Goal: Task Accomplishment & Management: Check status

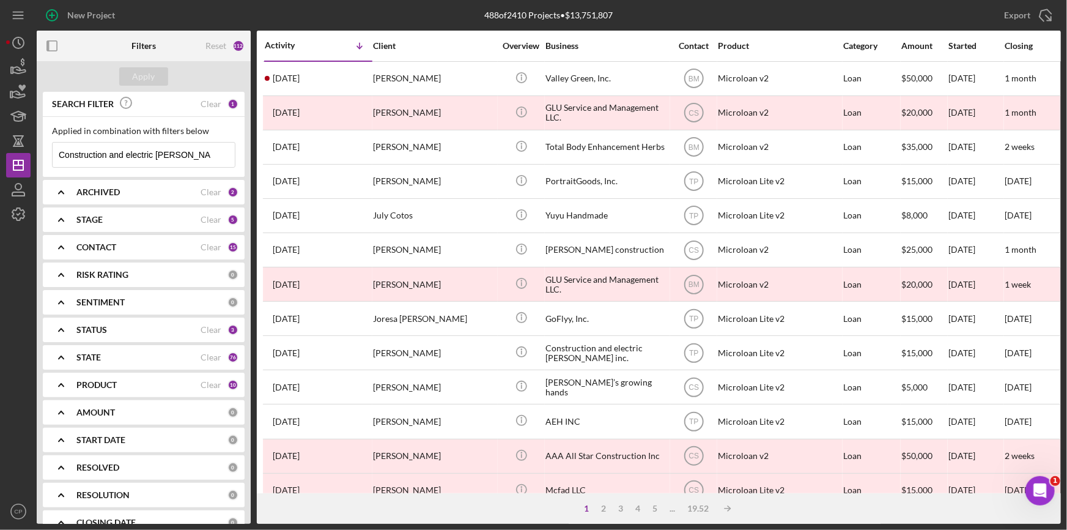
drag, startPoint x: 211, startPoint y: 155, endPoint x: 33, endPoint y: 154, distance: 178.0
click at [31, 153] on div "New Project 488 of 2410 Projects • $13,751,807 Construction and electric [DEMOG…" at bounding box center [533, 262] width 1055 height 524
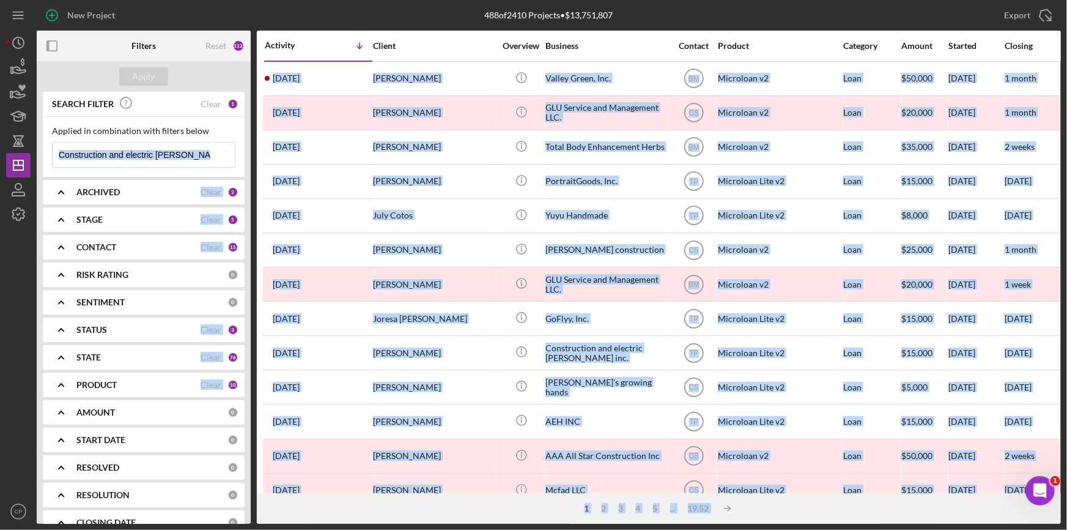
drag, startPoint x: 213, startPoint y: 158, endPoint x: 202, endPoint y: 153, distance: 12.9
click at [212, 158] on icon "Icon/Menu Close" at bounding box center [222, 155] width 24 height 24
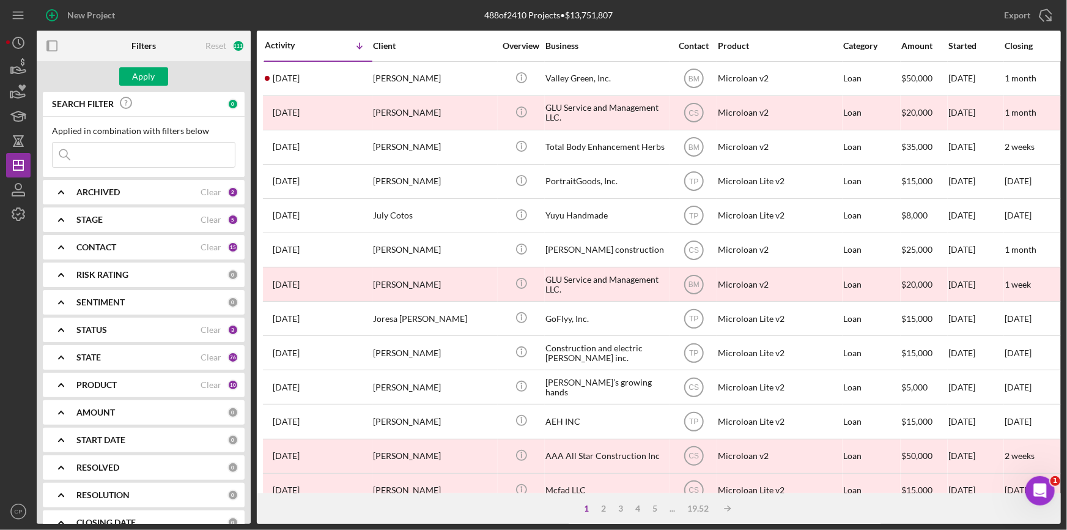
click at [103, 151] on input at bounding box center [144, 155] width 182 height 24
paste input "Cali Crane Service Inc"
click at [141, 76] on div "Apply" at bounding box center [144, 76] width 23 height 18
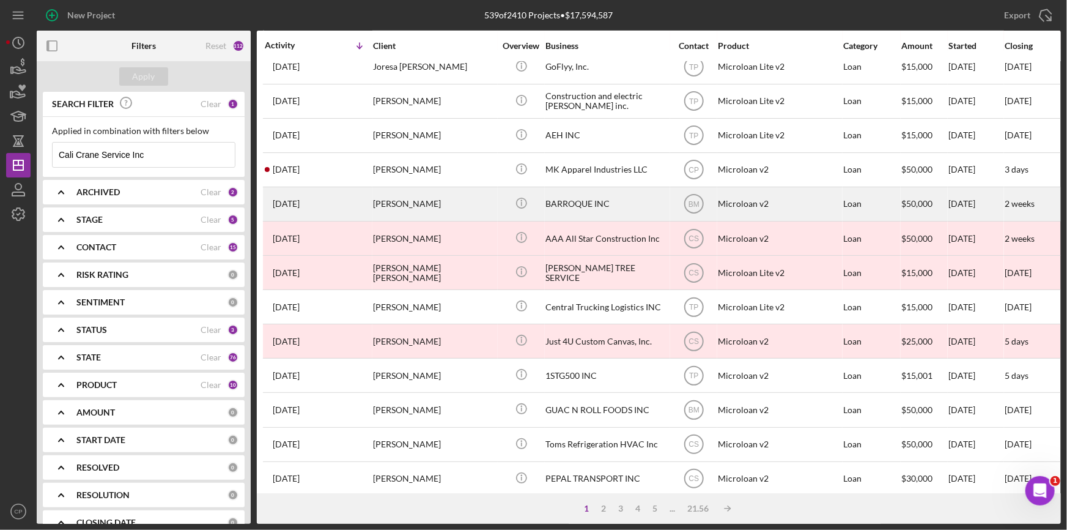
scroll to position [443, 0]
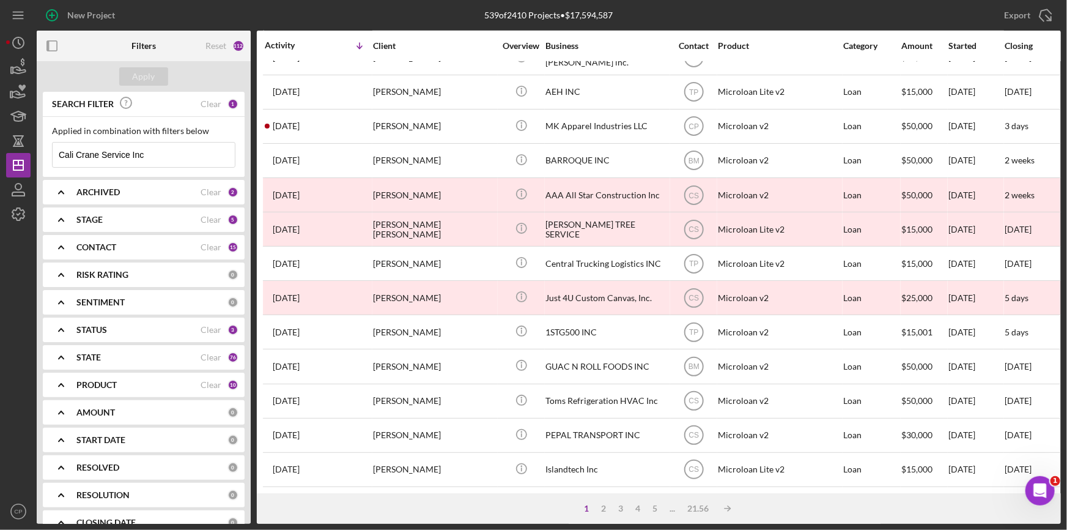
click at [196, 149] on input "Cali Crane Service Inc" at bounding box center [144, 155] width 182 height 24
drag, startPoint x: 186, startPoint y: 150, endPoint x: 0, endPoint y: 151, distance: 185.9
click at [0, 151] on div "New Project 539 of 2410 Projects • $17,594,587 Construction and electric [PERSO…" at bounding box center [533, 265] width 1067 height 530
paste input "[PERSON_NAME]"
click at [154, 75] on div "Apply" at bounding box center [144, 76] width 23 height 18
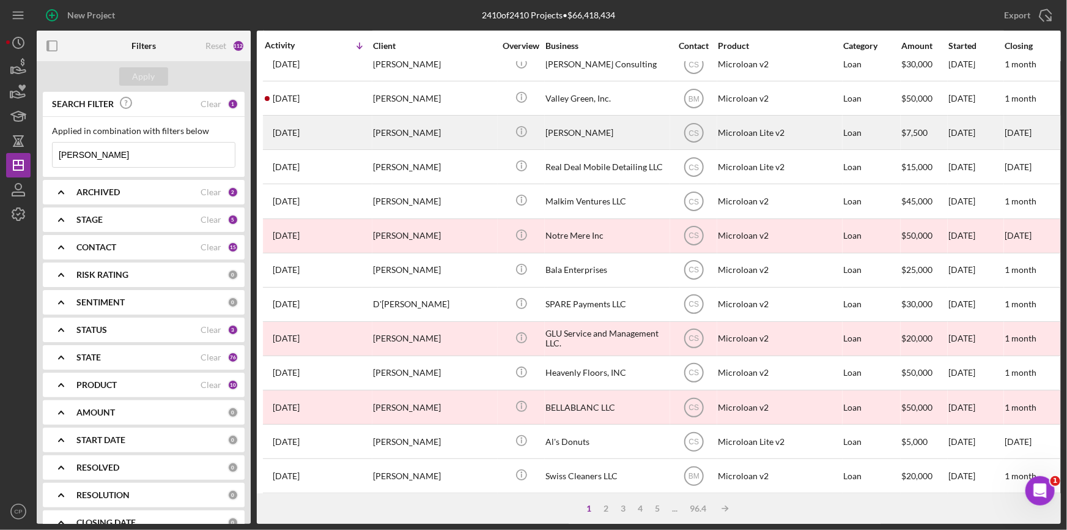
scroll to position [0, 0]
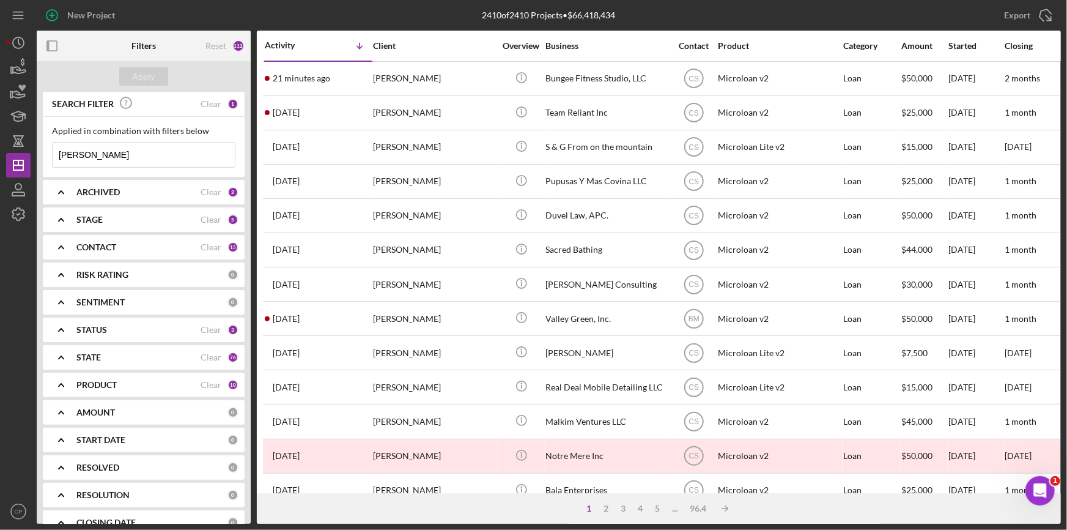
drag, startPoint x: 172, startPoint y: 157, endPoint x: 0, endPoint y: 154, distance: 171.9
click at [0, 154] on div "New Project 2410 of 2410 Projects • $66,418,434 Construction and electric [PERS…" at bounding box center [533, 265] width 1067 height 530
paste input "Cali Crane Service Inc"
type input "Cali Crane Service Inc"
click at [17, 200] on icon "button" at bounding box center [18, 189] width 31 height 31
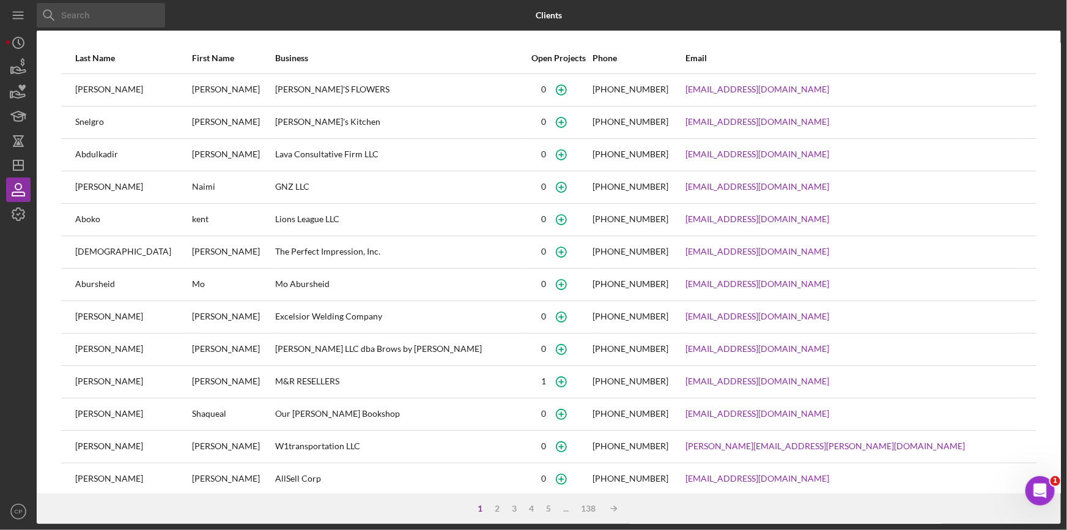
click at [113, 16] on input at bounding box center [101, 15] width 128 height 24
paste input "Cali Crane Service Inc"
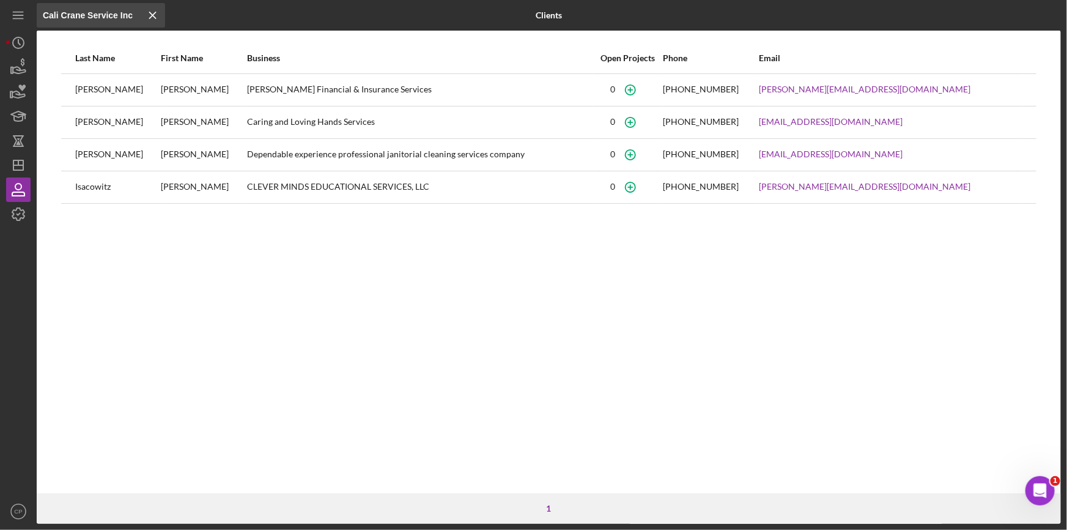
type input "Cali Crane Service Inc"
click at [7, 170] on icon "Icon/Dashboard" at bounding box center [18, 165] width 31 height 31
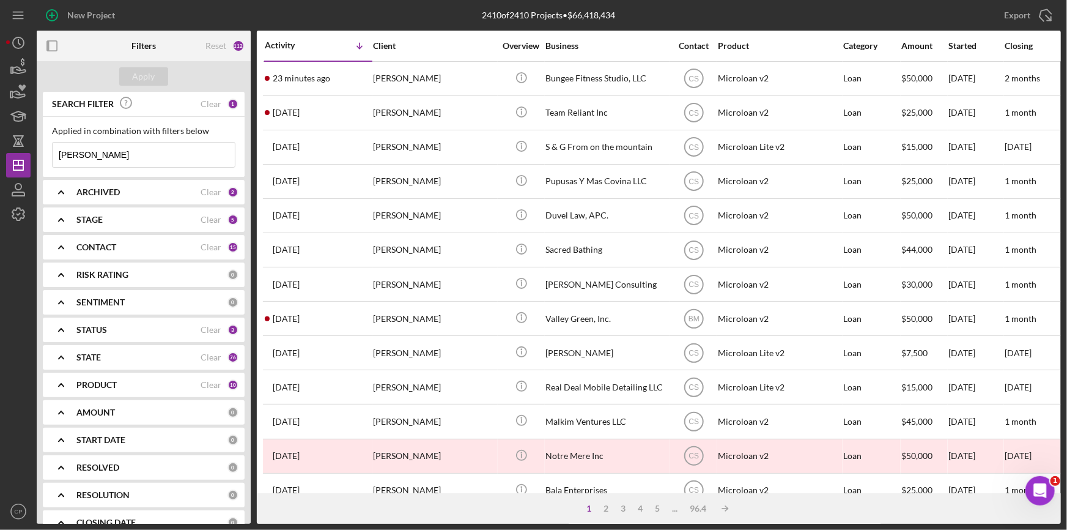
drag, startPoint x: 125, startPoint y: 156, endPoint x: 0, endPoint y: 152, distance: 125.4
click at [0, 152] on div "New Project 2410 of 2410 Projects • $66,418,434 [PERSON_NAME] Export Icon/Expor…" at bounding box center [533, 265] width 1067 height 530
paste input "Cali Crane Service Inc"
click at [146, 81] on div "Apply" at bounding box center [144, 76] width 23 height 18
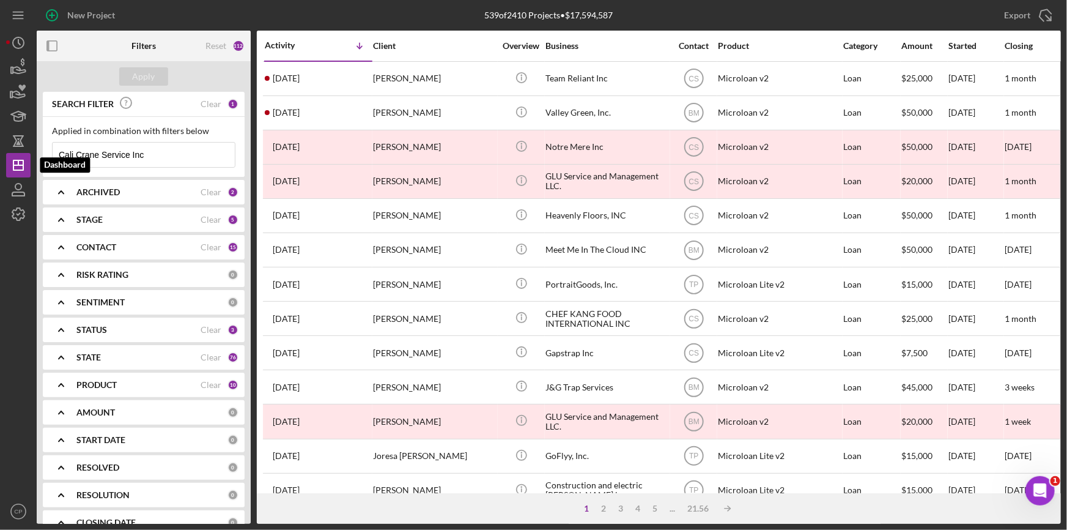
drag, startPoint x: 139, startPoint y: 152, endPoint x: 0, endPoint y: 152, distance: 138.8
click at [0, 152] on div "New Project 539 of 2410 Projects • $17,594,587 [PERSON_NAME] Export Icon/Export…" at bounding box center [533, 265] width 1067 height 530
paste input "Meet Me In The Cloud INC"
type input "Meet Me In The Cloud INC"
click at [146, 75] on div "Apply" at bounding box center [144, 76] width 23 height 18
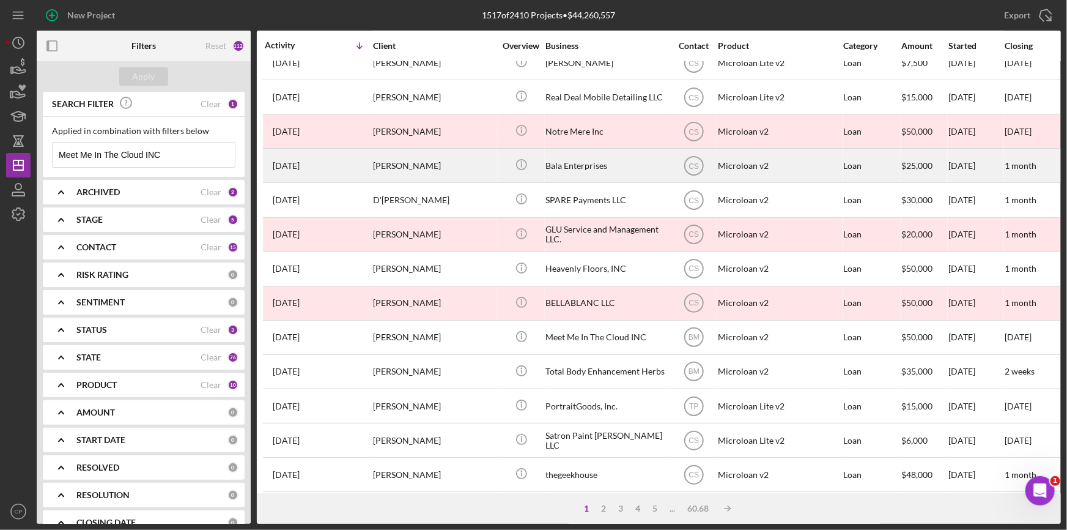
scroll to position [222, 0]
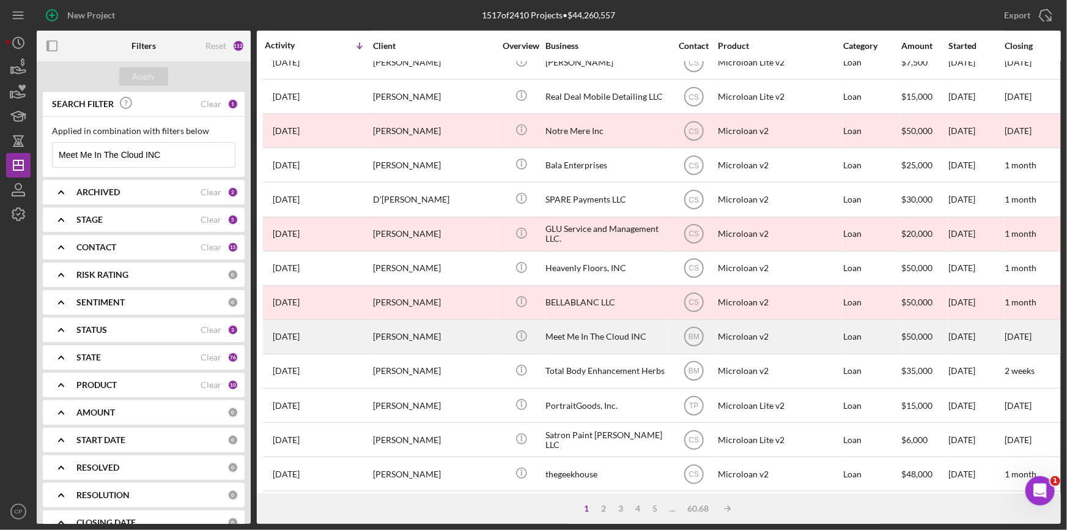
click at [583, 340] on div "Meet Me In The Cloud INC" at bounding box center [607, 337] width 122 height 32
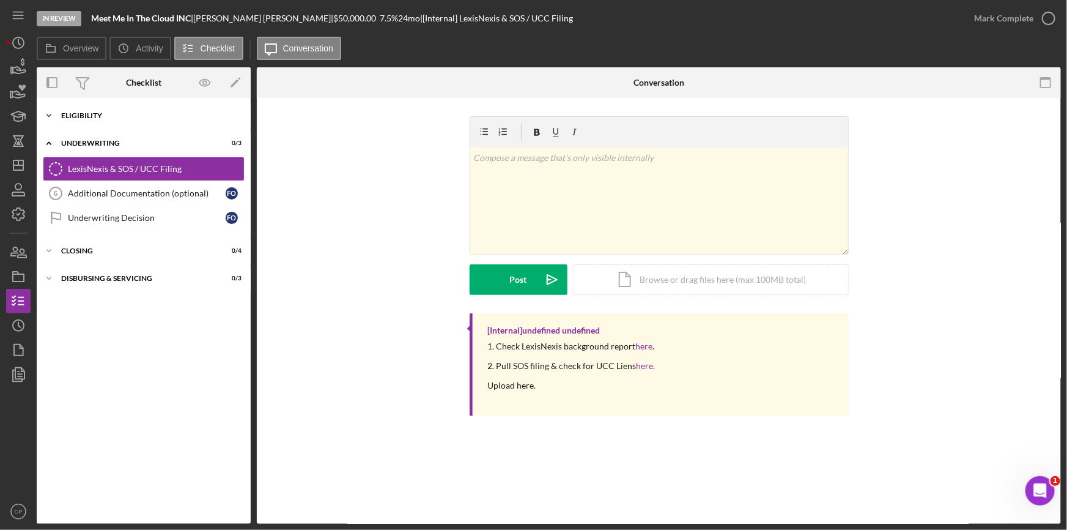
click at [91, 114] on div "Eligibility" at bounding box center [148, 115] width 174 height 7
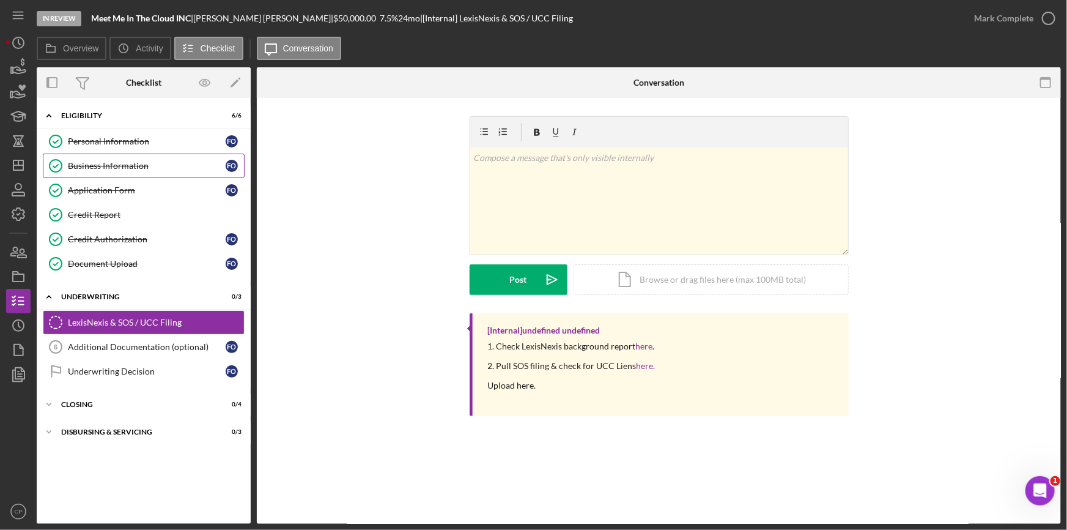
click at [79, 163] on div "Business Information" at bounding box center [147, 166] width 158 height 10
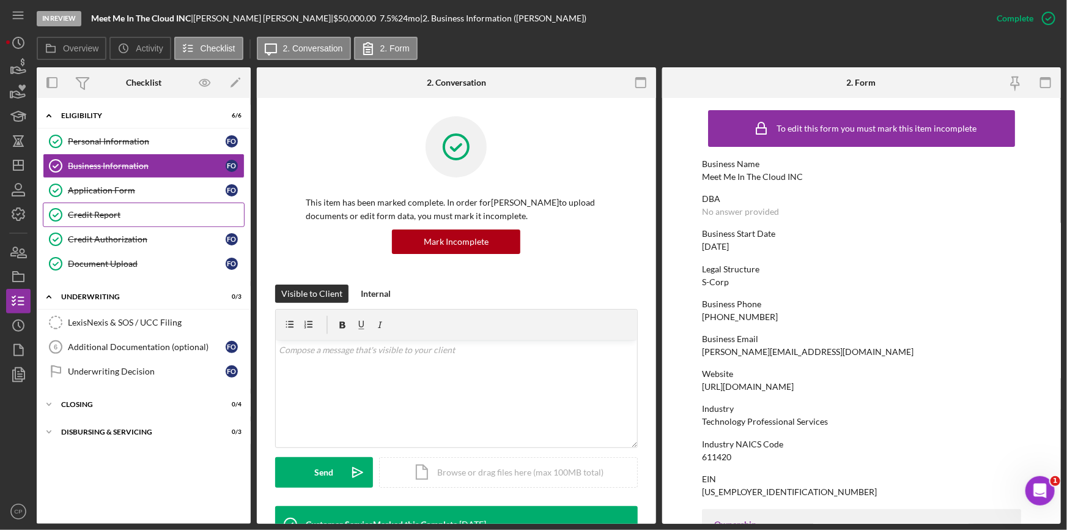
click at [95, 210] on div "Credit Report" at bounding box center [156, 215] width 176 height 10
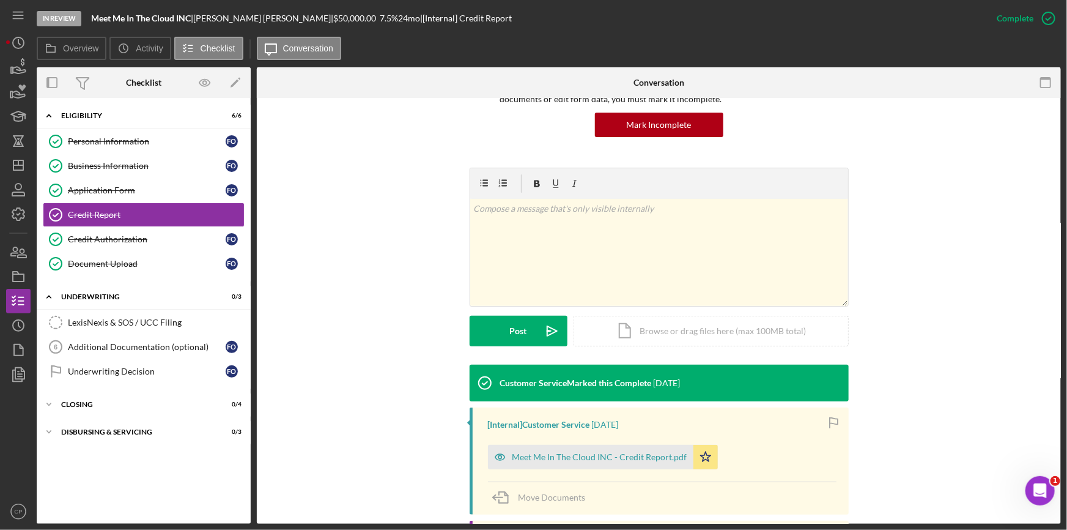
scroll to position [242, 0]
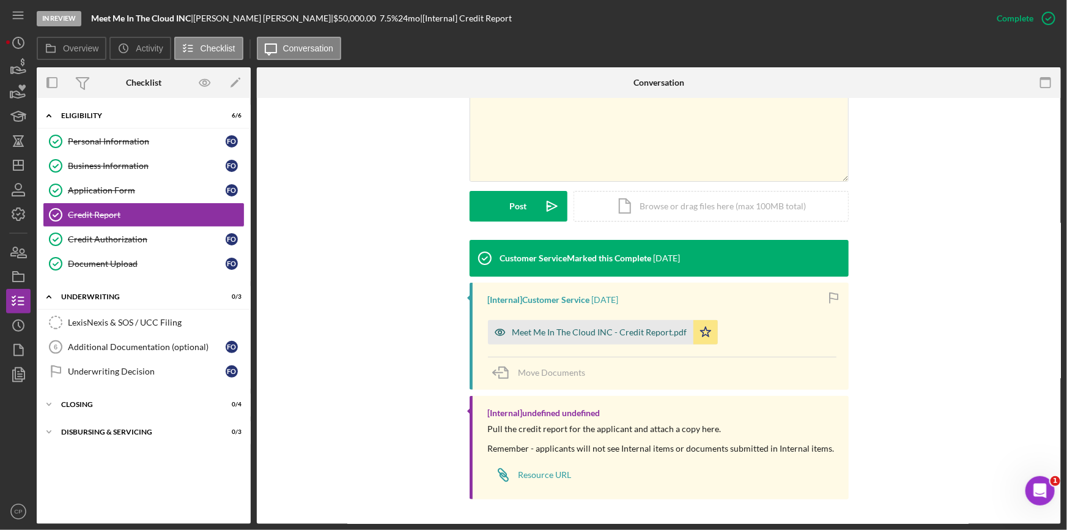
click at [621, 336] on div "Meet Me In The Cloud INC - Credit Report.pdf" at bounding box center [600, 332] width 175 height 10
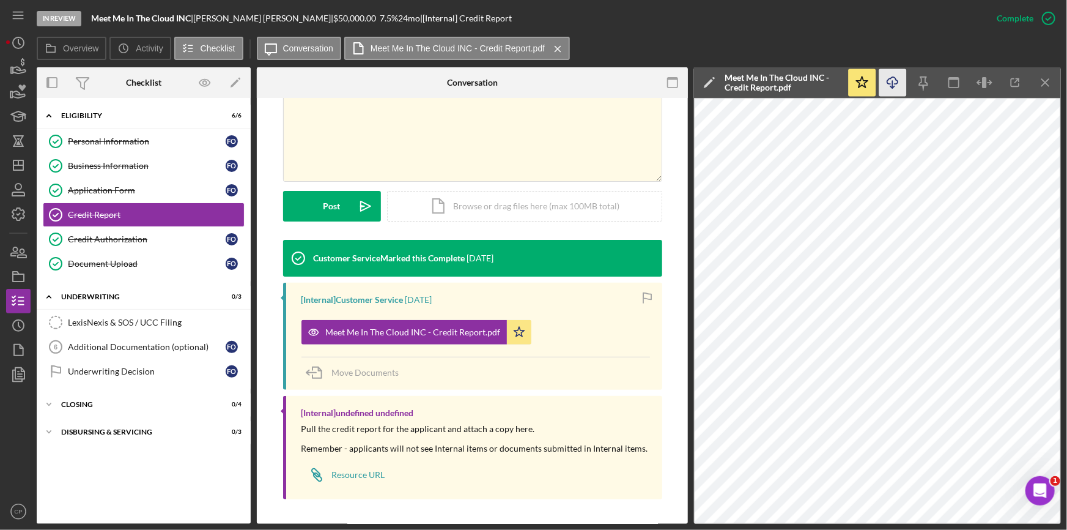
click at [894, 80] on icon "Icon/Download" at bounding box center [894, 83] width 28 height 28
click at [86, 264] on div "Document Upload" at bounding box center [147, 264] width 158 height 10
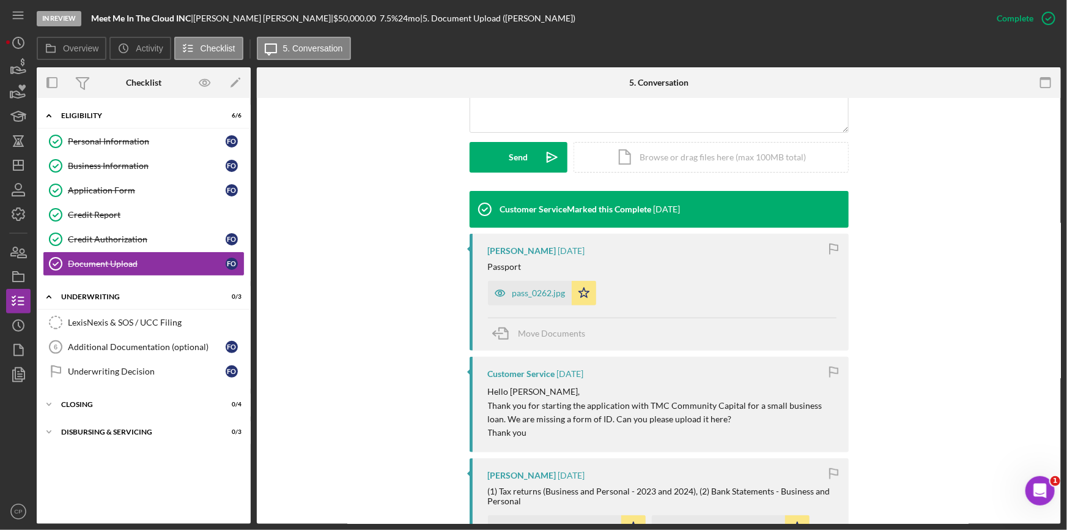
scroll to position [333, 0]
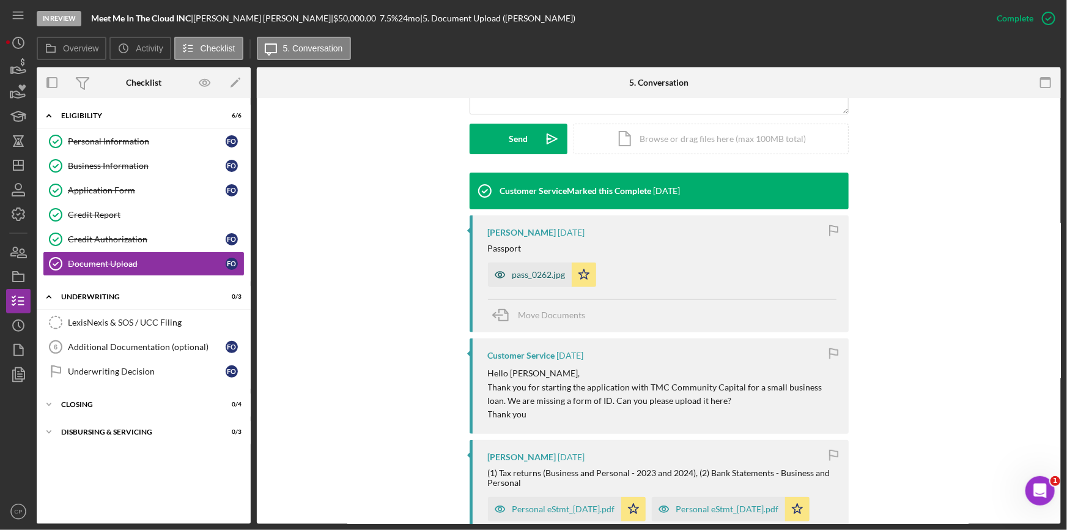
click at [540, 275] on div "pass_0262.jpg" at bounding box center [539, 275] width 53 height 10
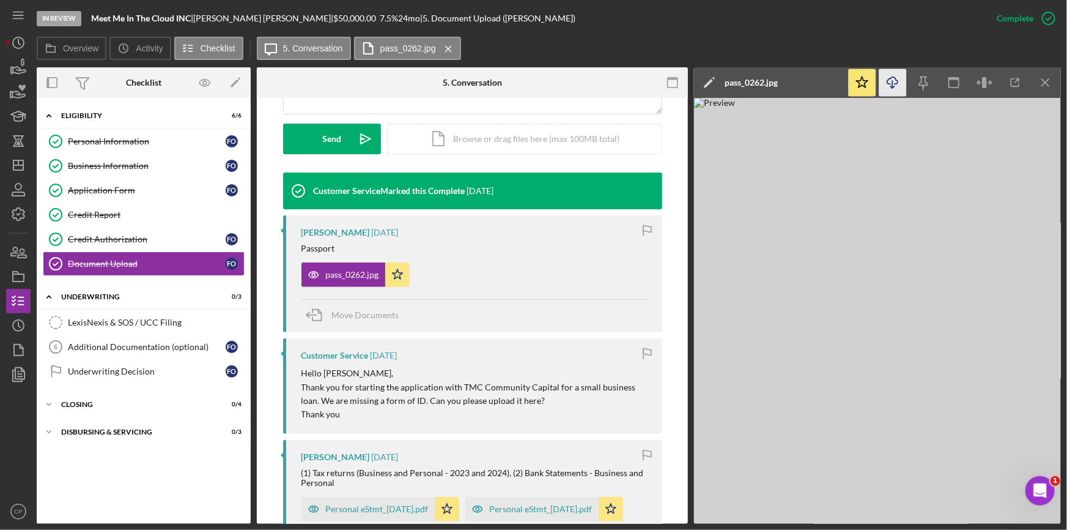
click at [882, 82] on icon "Icon/Download" at bounding box center [894, 83] width 28 height 28
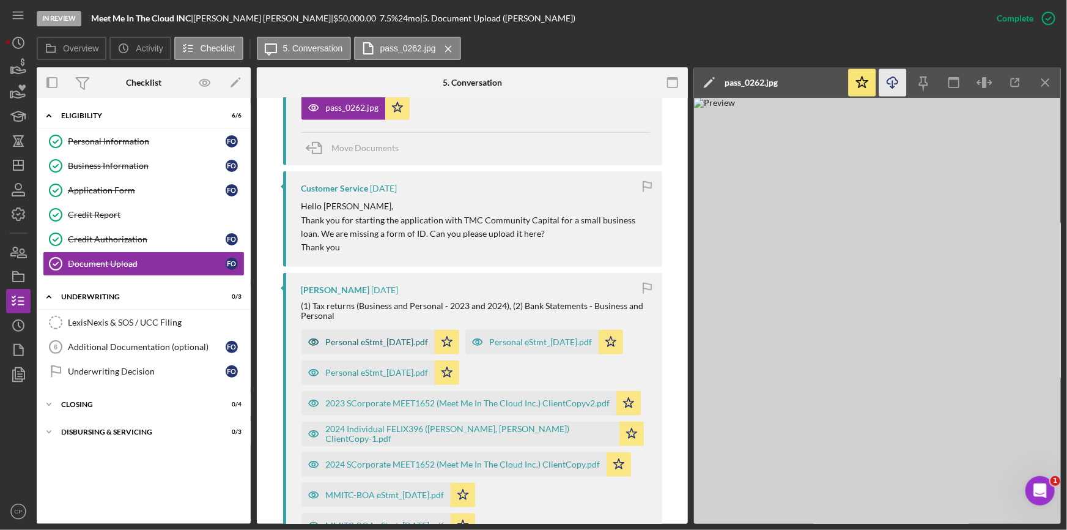
click at [367, 343] on div "Personal eStmt_[DATE].pdf" at bounding box center [377, 342] width 103 height 10
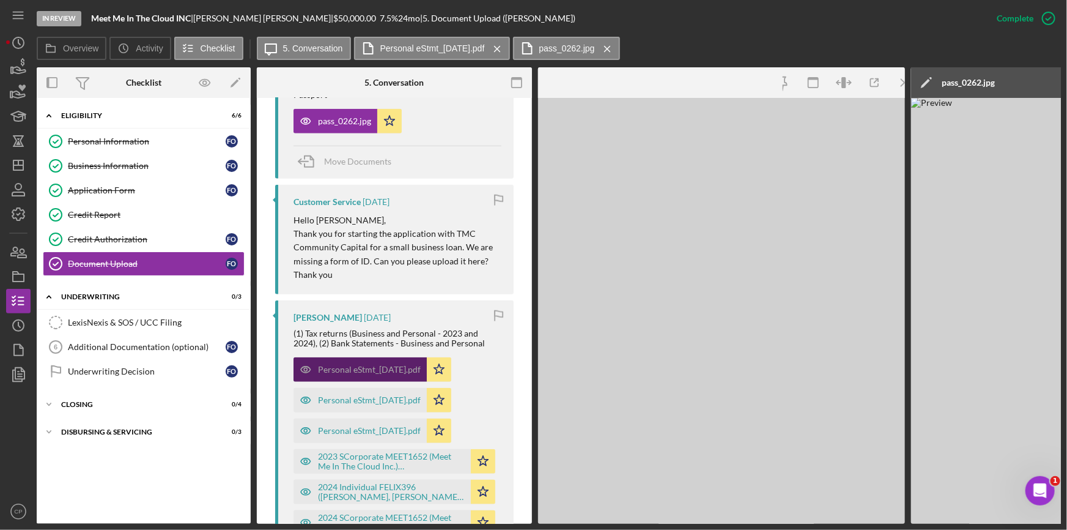
scroll to position [514, 0]
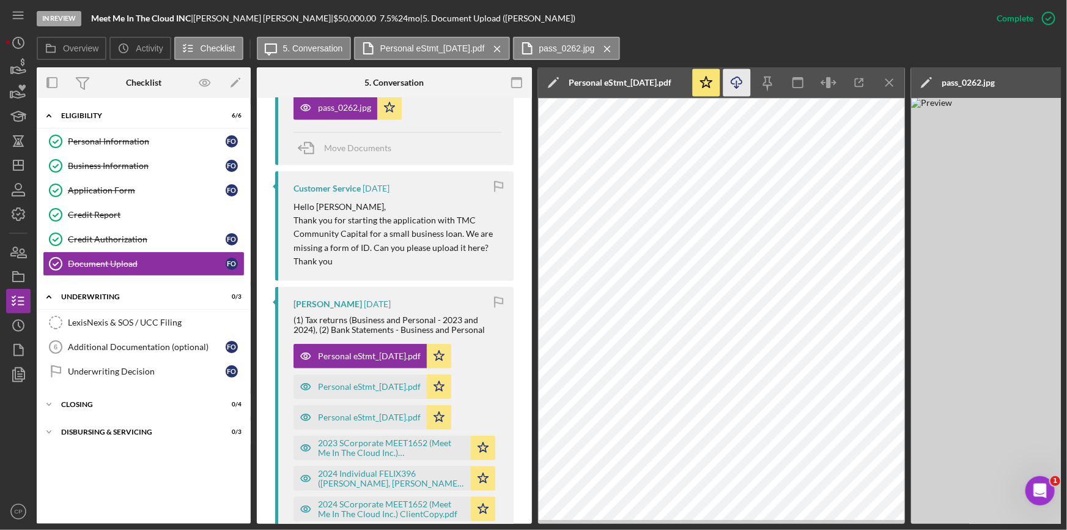
click at [735, 83] on icon "Icon/Download" at bounding box center [738, 83] width 28 height 28
click at [355, 382] on div "Personal eStmt_[DATE].pdf" at bounding box center [369, 387] width 103 height 10
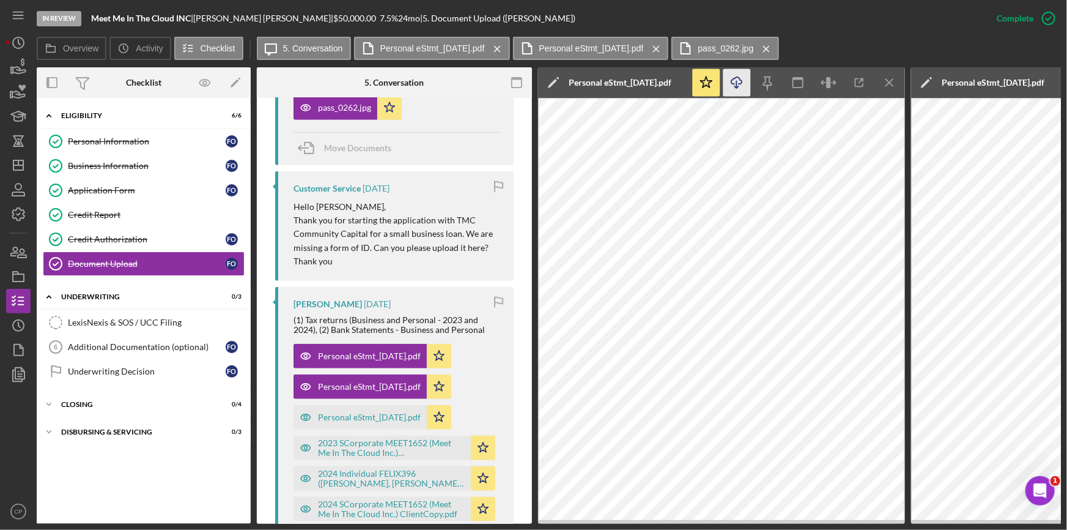
click at [739, 78] on icon "button" at bounding box center [737, 80] width 10 height 7
click at [342, 416] on div "Personal eStmt_[DATE].pdf" at bounding box center [369, 417] width 103 height 10
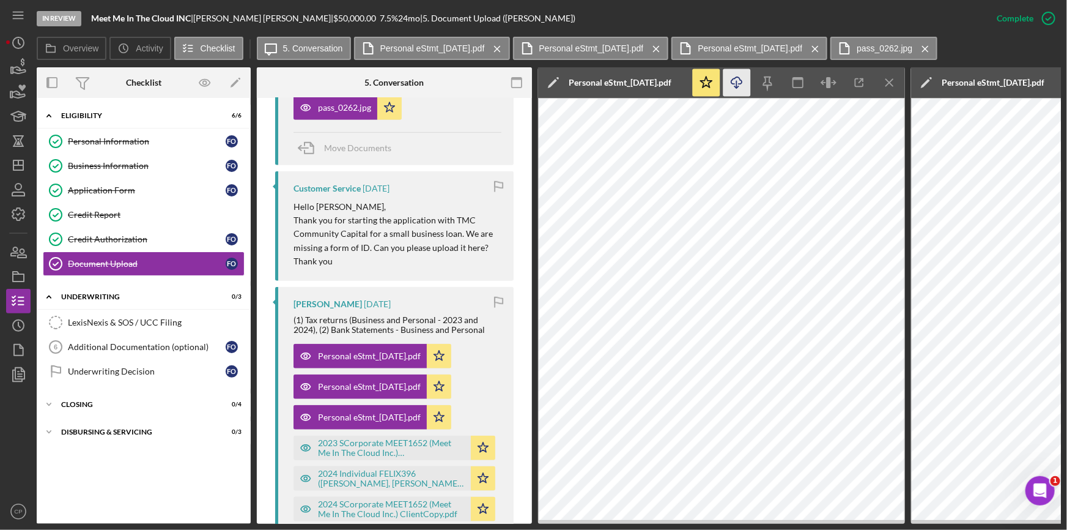
click at [734, 86] on icon "Icon/Download" at bounding box center [738, 83] width 28 height 28
click at [348, 448] on div "2023 SCorporate MEET1652 (Meet Me In The Cloud Inc.) ClientCopyv2.pdf" at bounding box center [391, 448] width 147 height 20
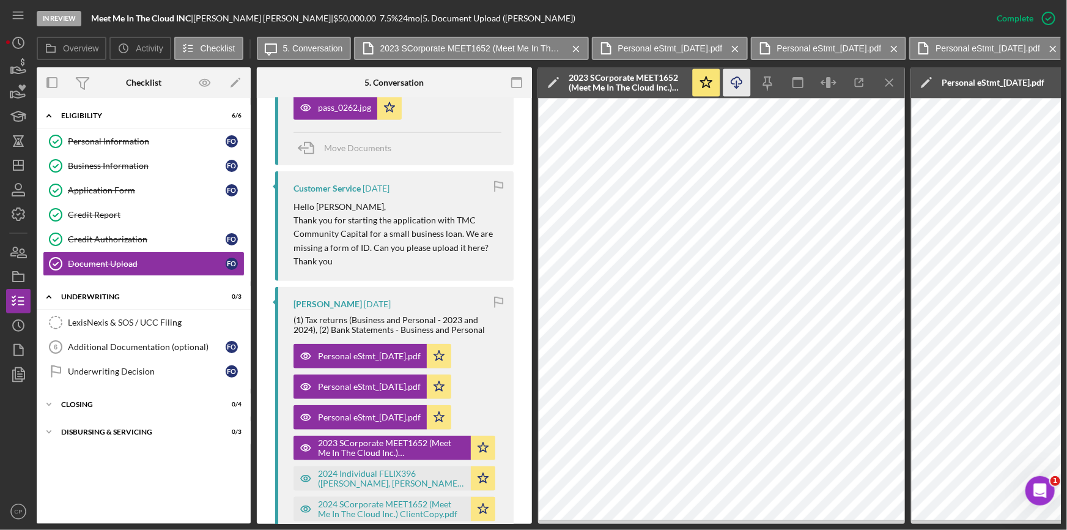
click at [739, 84] on icon "button" at bounding box center [737, 80] width 10 height 7
click at [349, 469] on div "2024 Individual FELIX396 ([PERSON_NAME], [PERSON_NAME]) ClientCopy-1.pdf" at bounding box center [391, 479] width 147 height 20
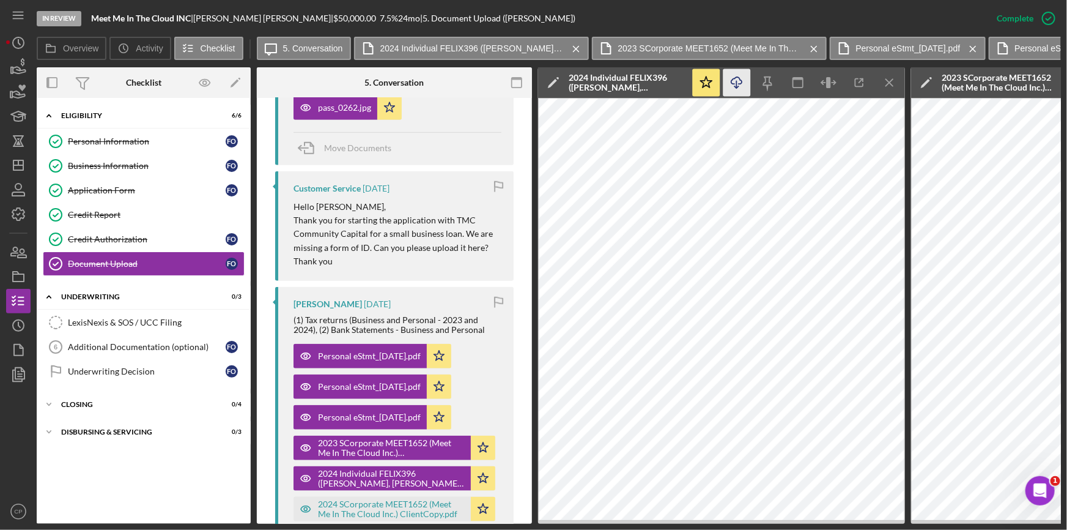
click at [746, 82] on icon "Icon/Download" at bounding box center [738, 83] width 28 height 28
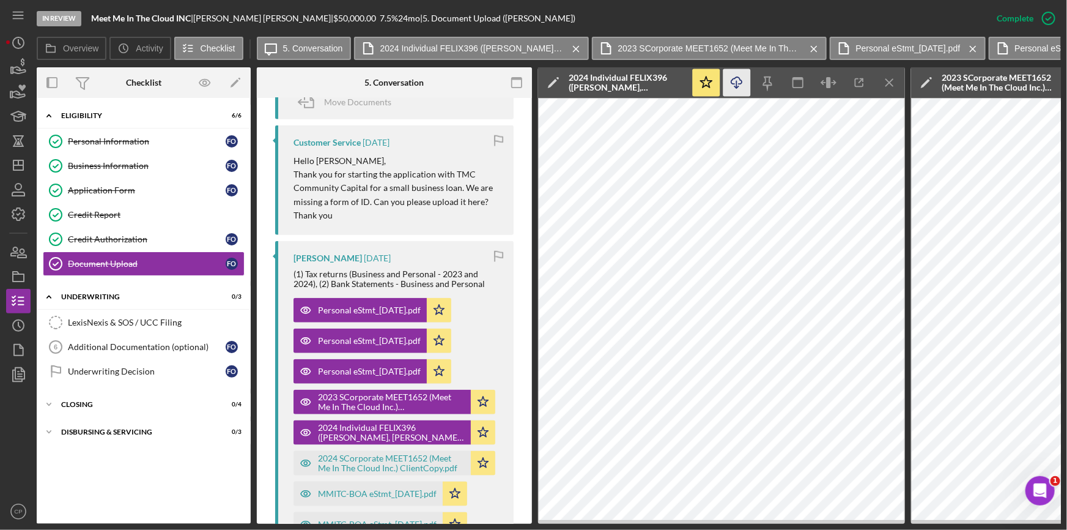
scroll to position [569, 0]
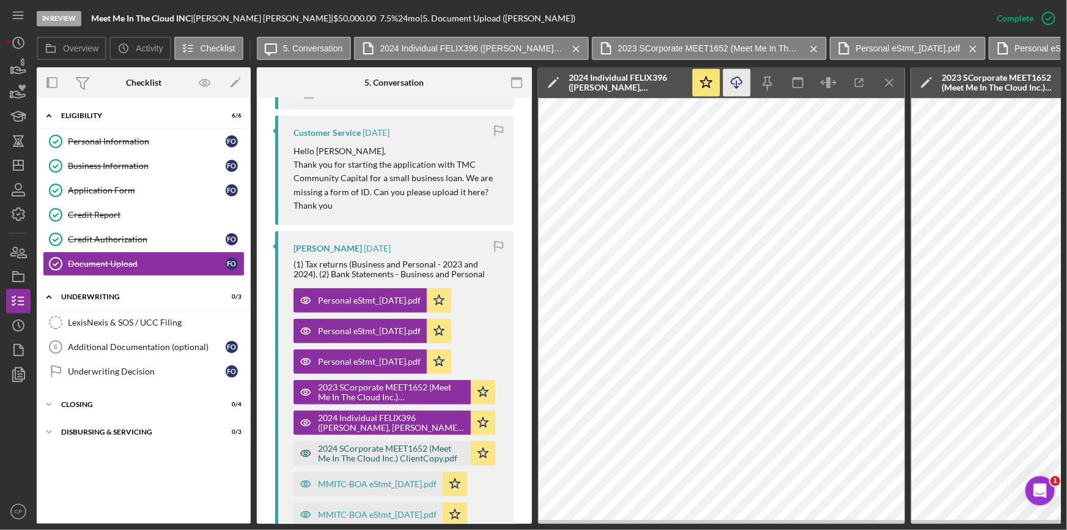
click at [353, 451] on div "2024 SCorporate MEET1652 (Meet Me In The Cloud Inc.) ClientCopy.pdf" at bounding box center [391, 453] width 147 height 20
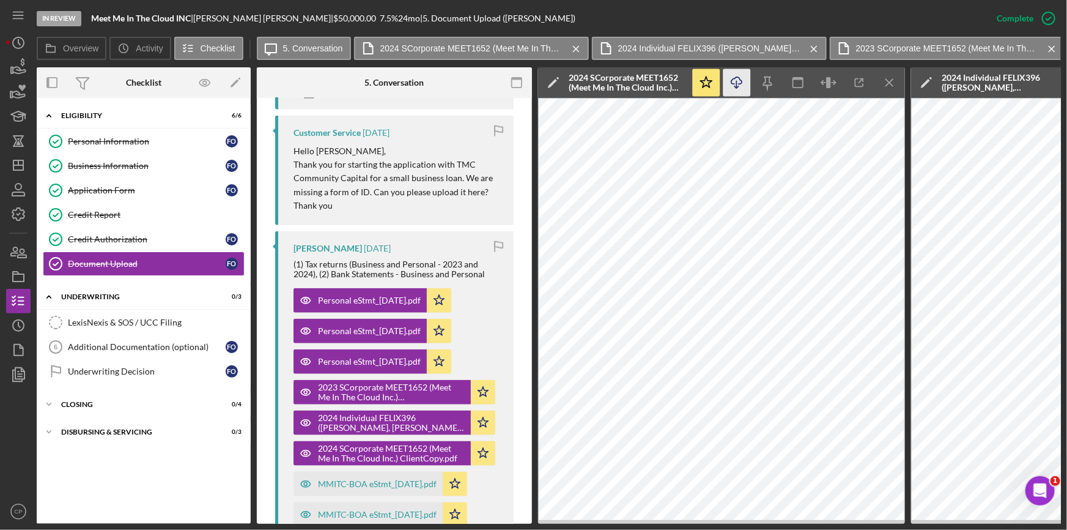
click at [737, 83] on line "button" at bounding box center [737, 84] width 0 height 7
click at [357, 476] on div "MMITC-BOA eStmt_[DATE].pdf" at bounding box center [368, 484] width 149 height 24
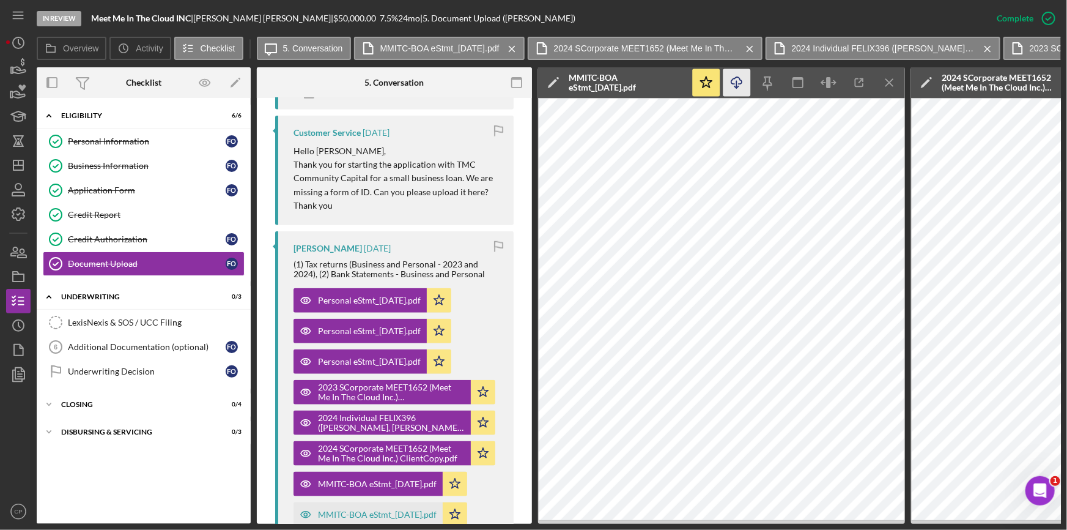
click at [734, 86] on icon "Icon/Download" at bounding box center [738, 83] width 28 height 28
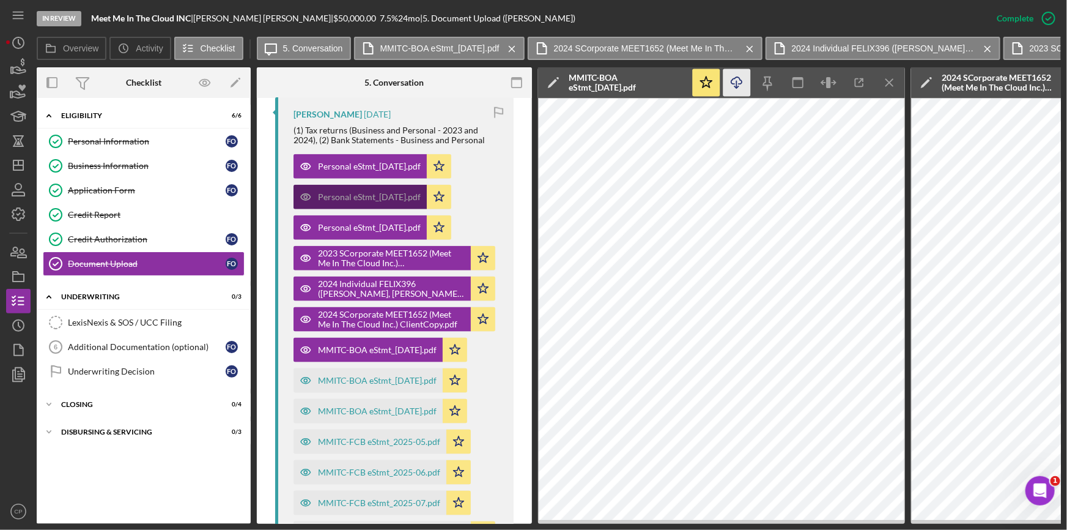
scroll to position [736, 0]
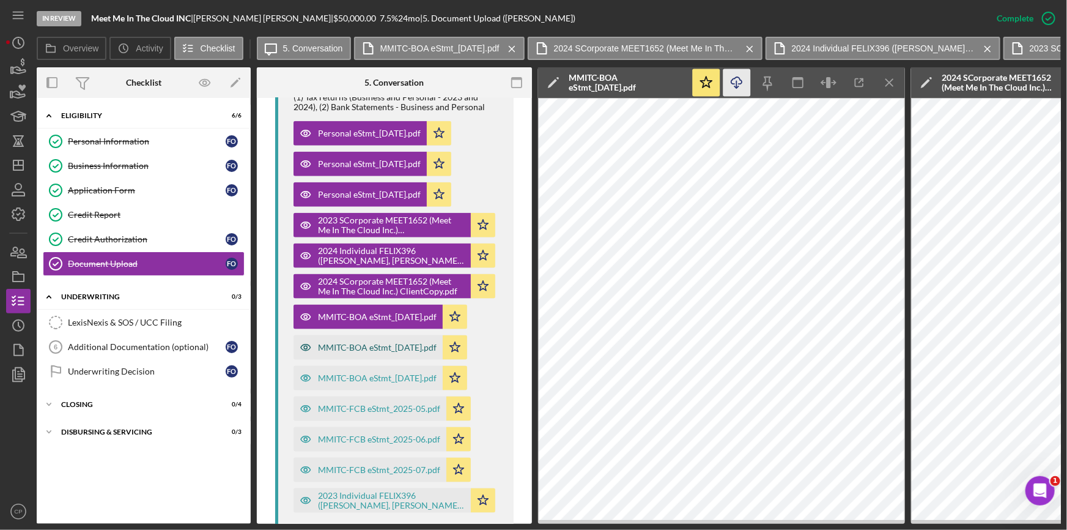
click at [376, 347] on div "MMITC-BOA eStmt_[DATE].pdf" at bounding box center [377, 348] width 119 height 10
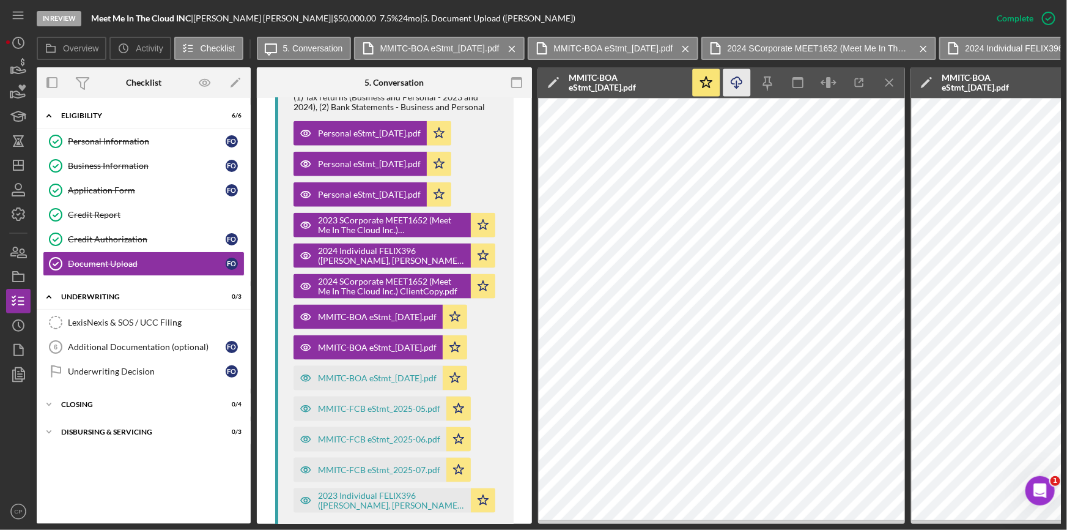
click at [738, 80] on icon "Icon/Download" at bounding box center [738, 83] width 28 height 28
click at [383, 374] on div "MMITC-BOA eStmt_[DATE].pdf" at bounding box center [377, 378] width 119 height 10
click at [741, 79] on icon "Icon/Download" at bounding box center [738, 83] width 28 height 28
click at [333, 411] on div "MMITC-FCB eStmt_2025-05.pdf" at bounding box center [379, 409] width 122 height 10
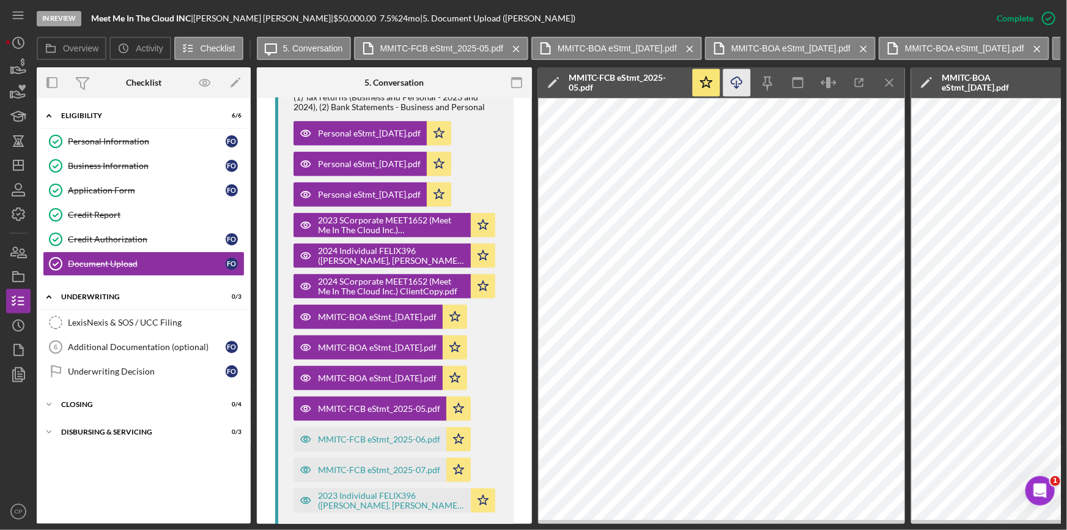
click at [733, 84] on icon "button" at bounding box center [737, 80] width 10 height 7
click at [337, 434] on div "MMITC-FCB eStmt_2025-06.pdf" at bounding box center [379, 439] width 122 height 10
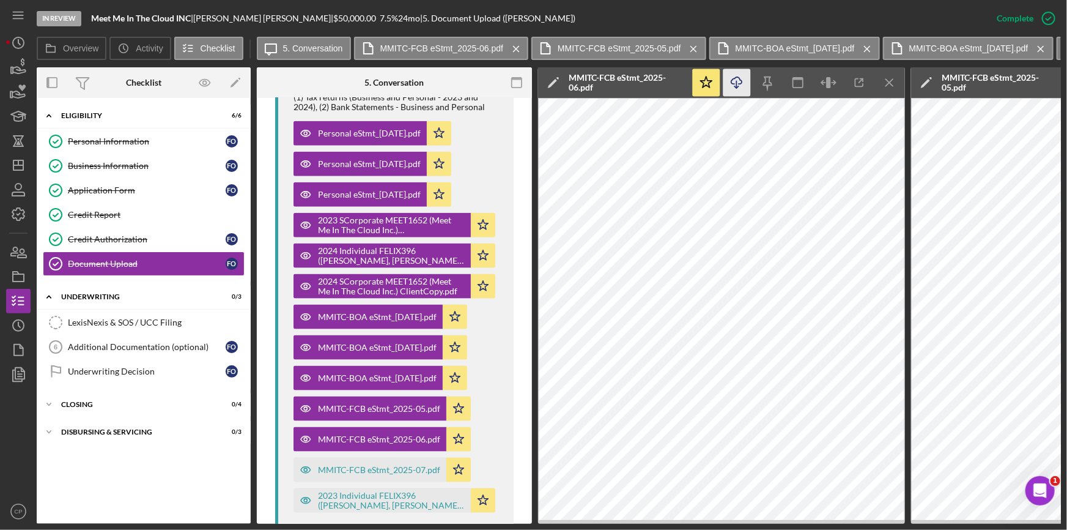
click at [735, 81] on icon "Icon/Download" at bounding box center [738, 83] width 28 height 28
click at [341, 474] on div "MMITC-FCB eStmt_2025-07.pdf" at bounding box center [370, 470] width 153 height 24
click at [740, 82] on icon "Icon/Download" at bounding box center [738, 83] width 28 height 28
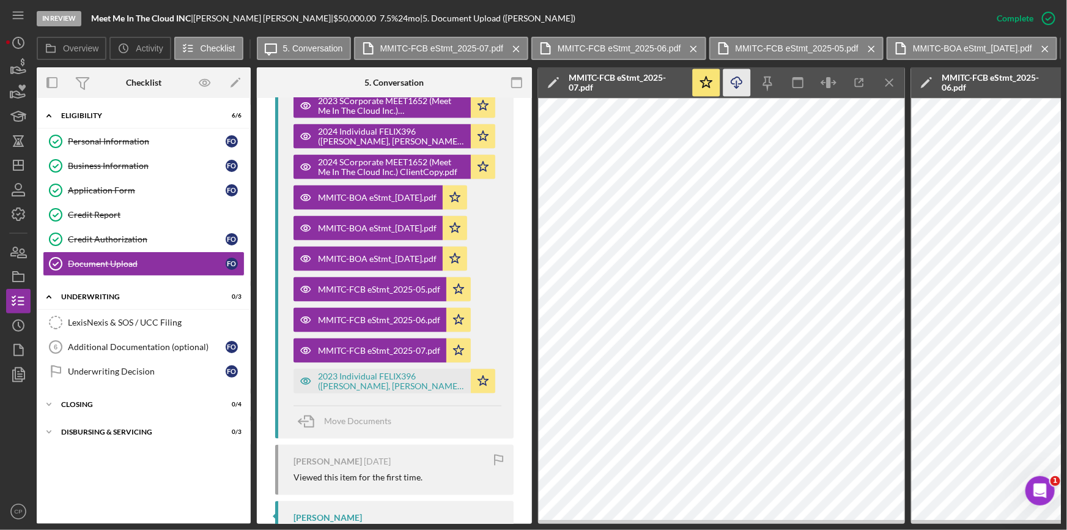
scroll to position [959, 0]
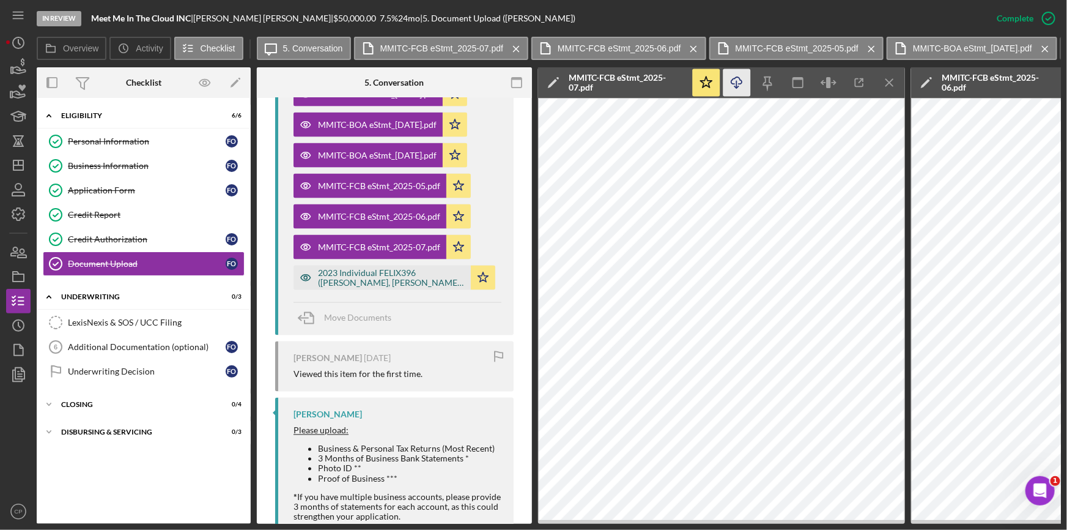
click at [365, 268] on div "2023 Individual FELIX396 ([PERSON_NAME], [PERSON_NAME]) ClientCopy.pdf" at bounding box center [391, 278] width 147 height 20
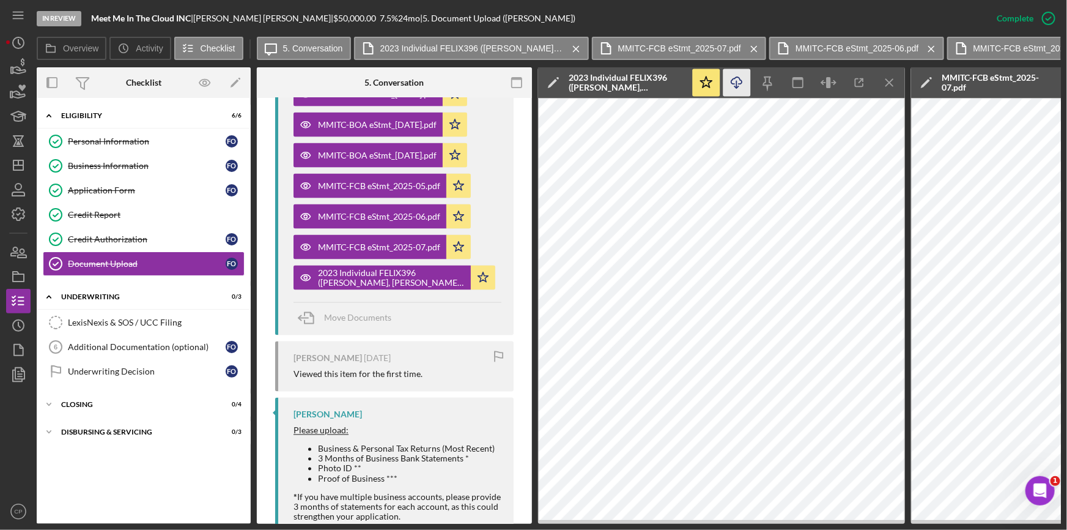
click at [737, 83] on line "button" at bounding box center [737, 84] width 0 height 7
click at [112, 183] on link "Application Form Application Form F O" at bounding box center [144, 190] width 202 height 24
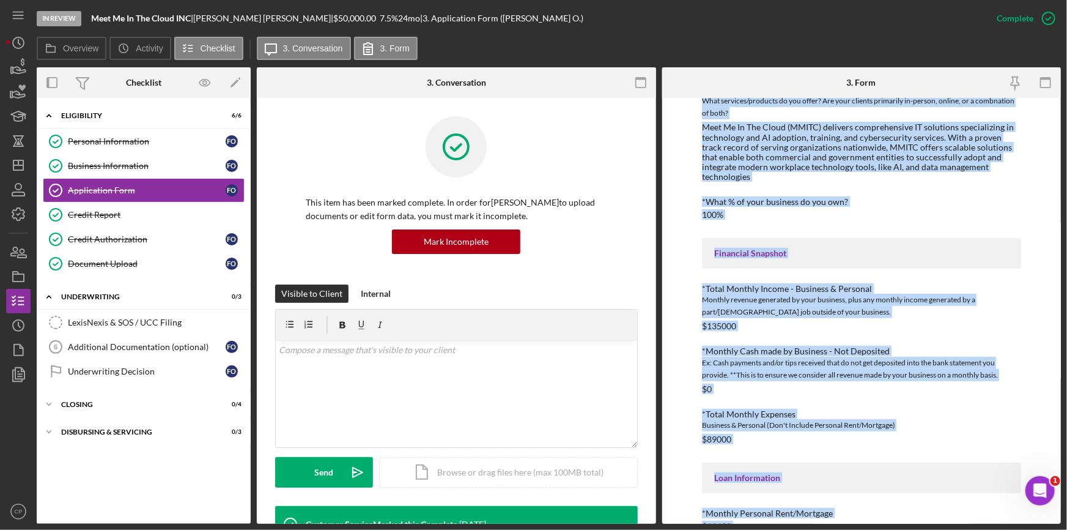
scroll to position [476, 0]
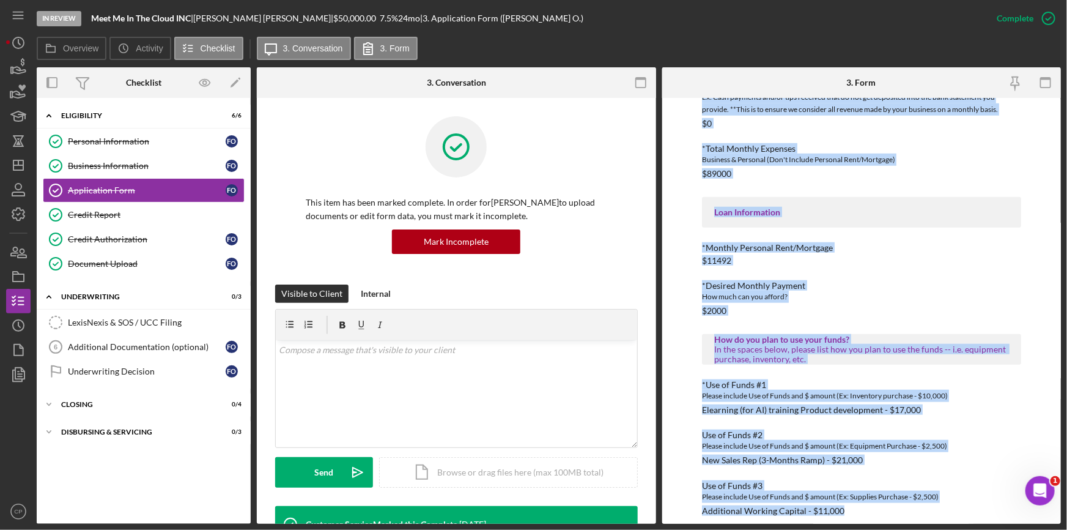
drag, startPoint x: 696, startPoint y: 159, endPoint x: 1054, endPoint y: 551, distance: 530.8
click at [1054, 510] on html "In Review Meet Me In The Cloud INC | [PERSON_NAME] | $50,000.00 7.5 % 24 mo | 3…" at bounding box center [533, 265] width 1067 height 530
copy div "*Applicant Personal Phone Number [PHONE_NUMBER] *How did you hear about us? Nam…"
drag, startPoint x: 199, startPoint y: 15, endPoint x: 87, endPoint y: 18, distance: 112.0
click at [87, 18] on div "In Review Meet Me In The Cloud INC | [PERSON_NAME] | $50,000.00 7.5 % 24 mo | 3…" at bounding box center [511, 18] width 948 height 37
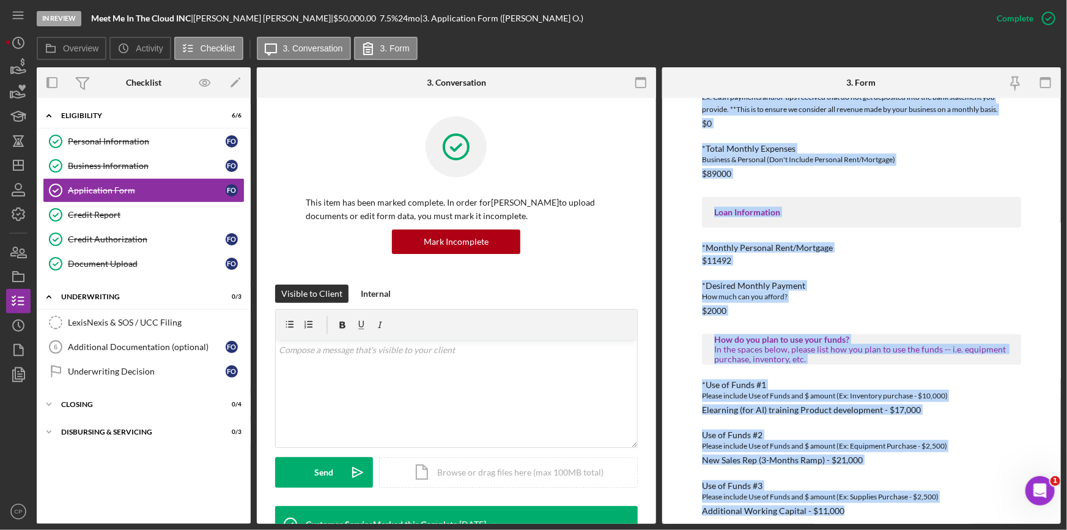
copy div "Meet Me In The Cloud INC |"
